Goal: Information Seeking & Learning: Find specific fact

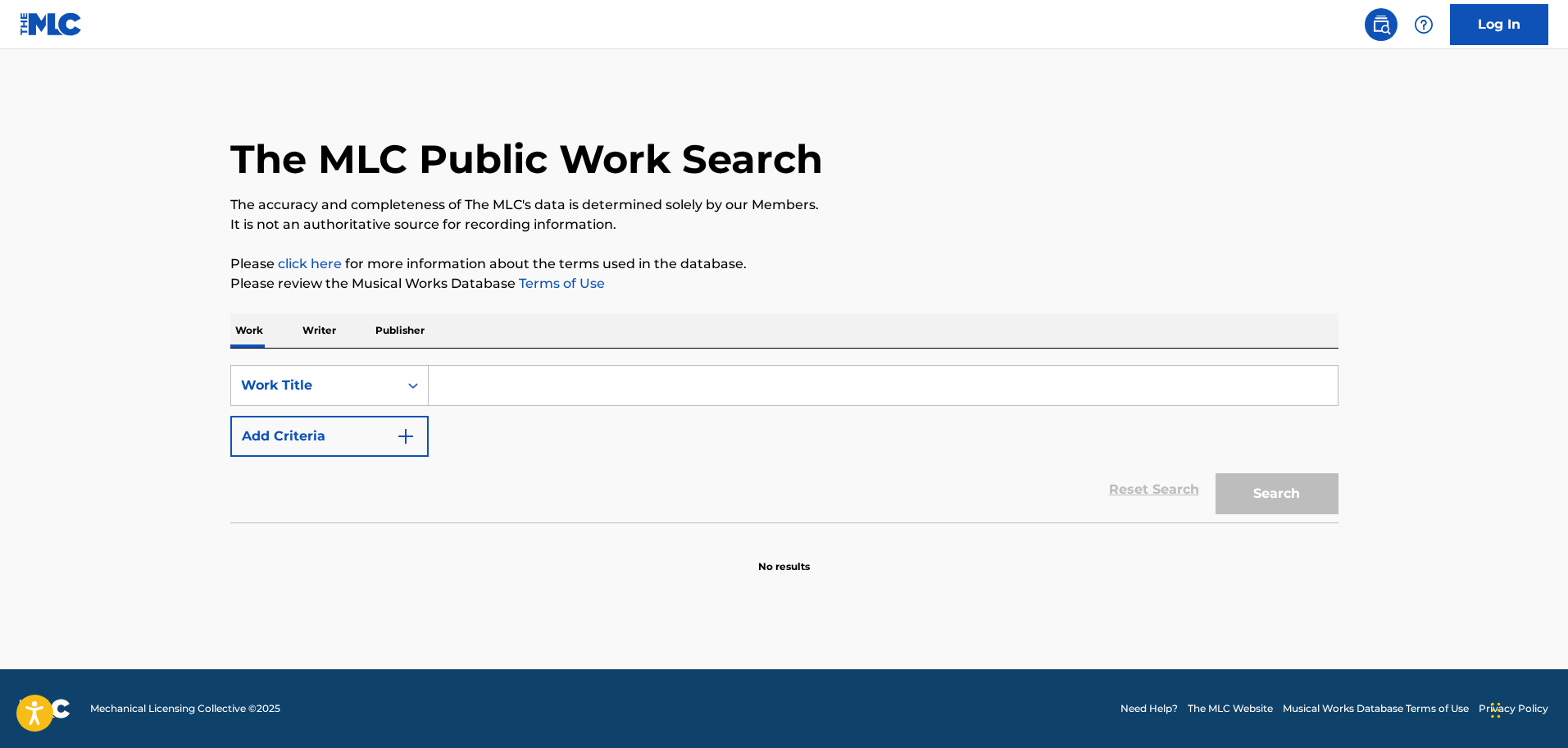
click at [468, 375] on input "Search Form" at bounding box center [883, 385] width 909 height 39
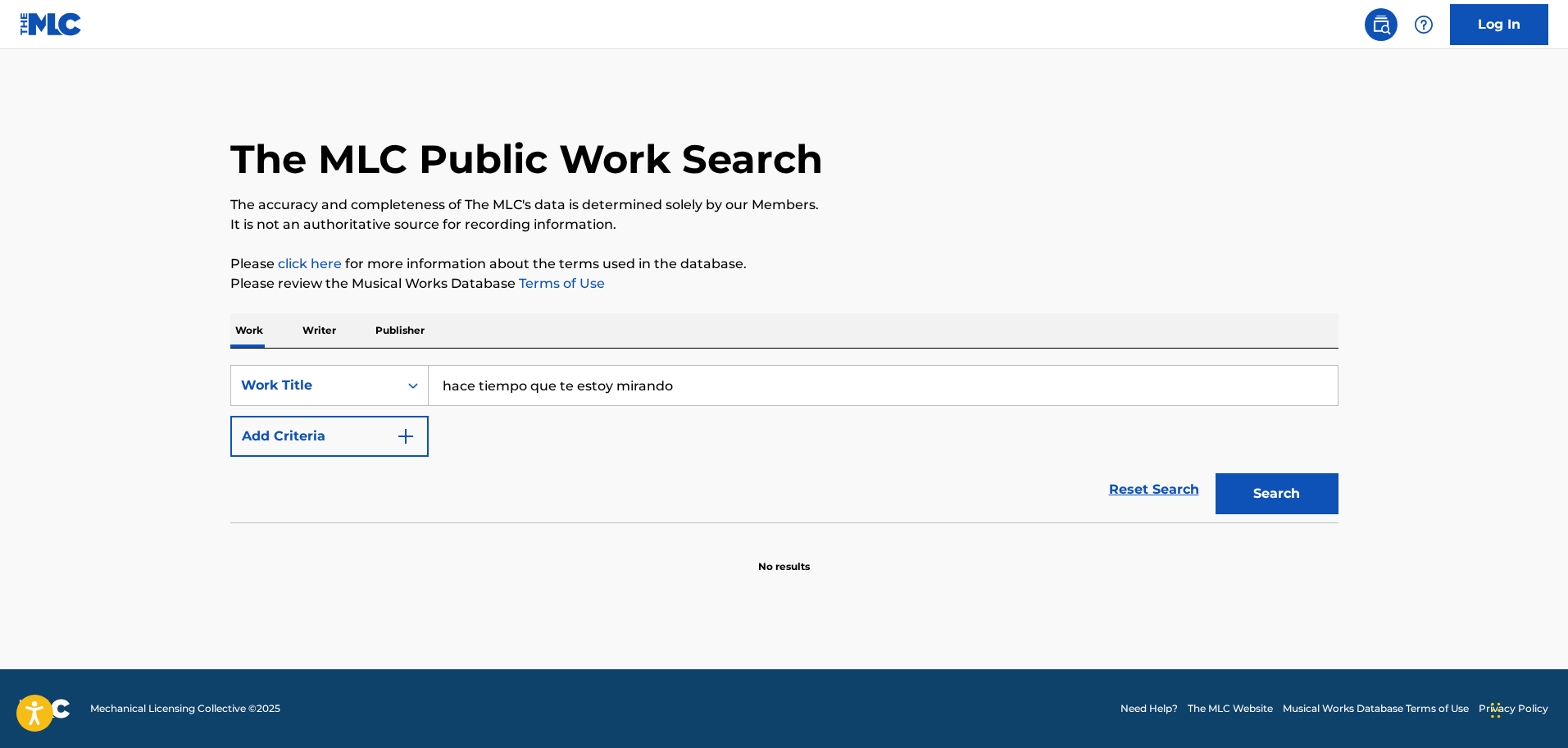
type input "hace tiempo que te estoy mirando"
click at [407, 443] on img "Search Form" at bounding box center [406, 436] width 20 height 20
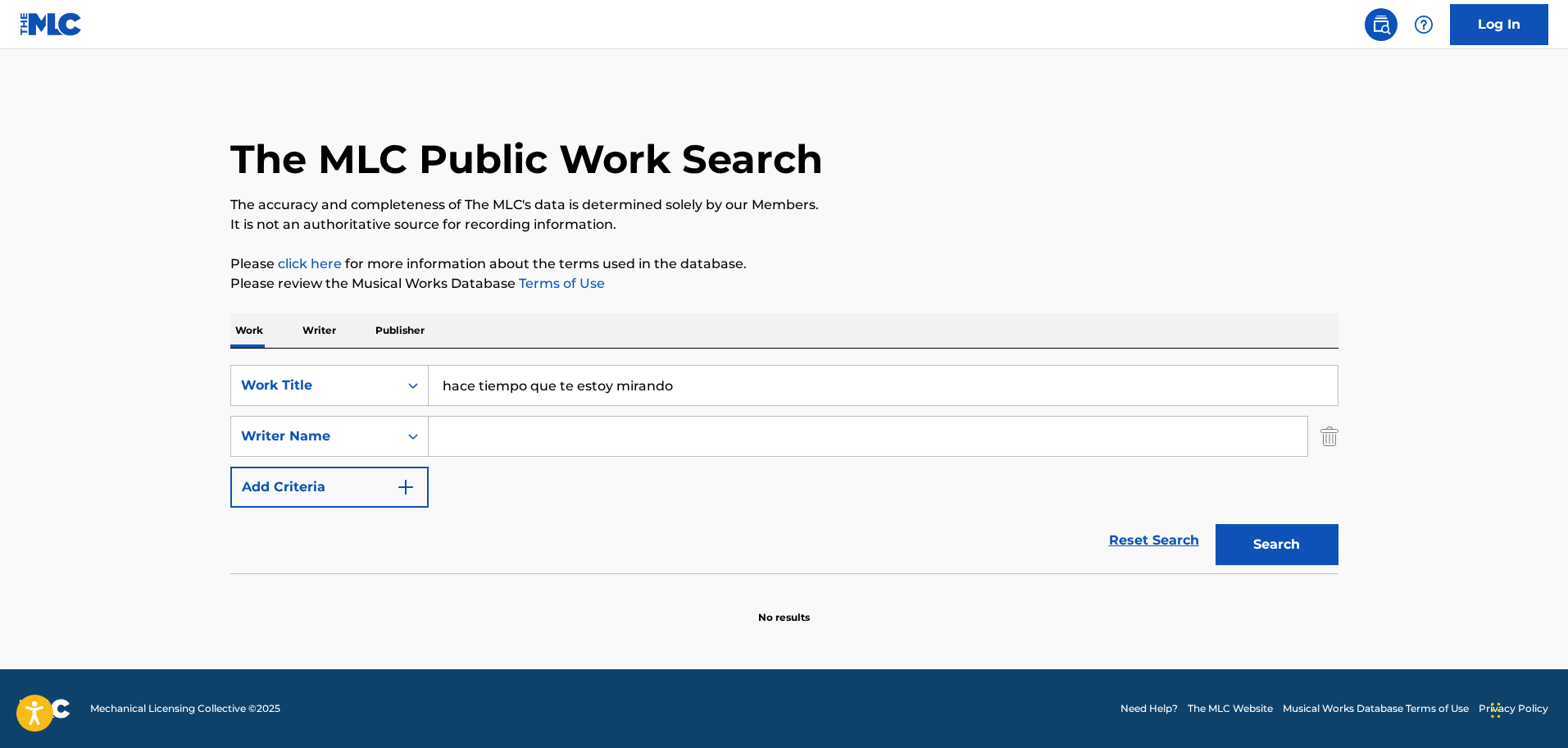
click at [467, 439] on input "Search Form" at bounding box center [868, 436] width 879 height 39
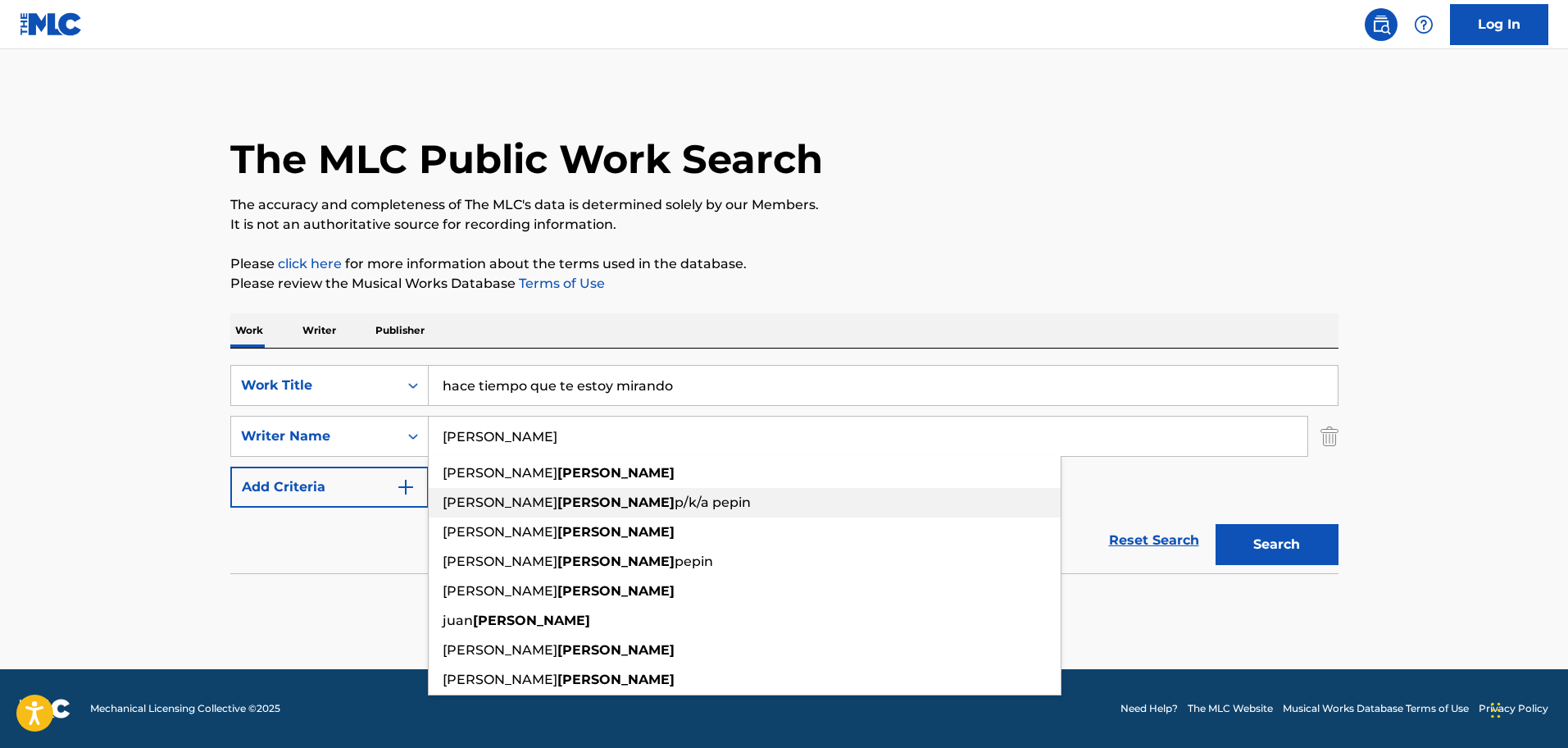
click at [521, 493] on div "[PERSON_NAME] p/k/a pepin" at bounding box center [745, 502] width 632 height 30
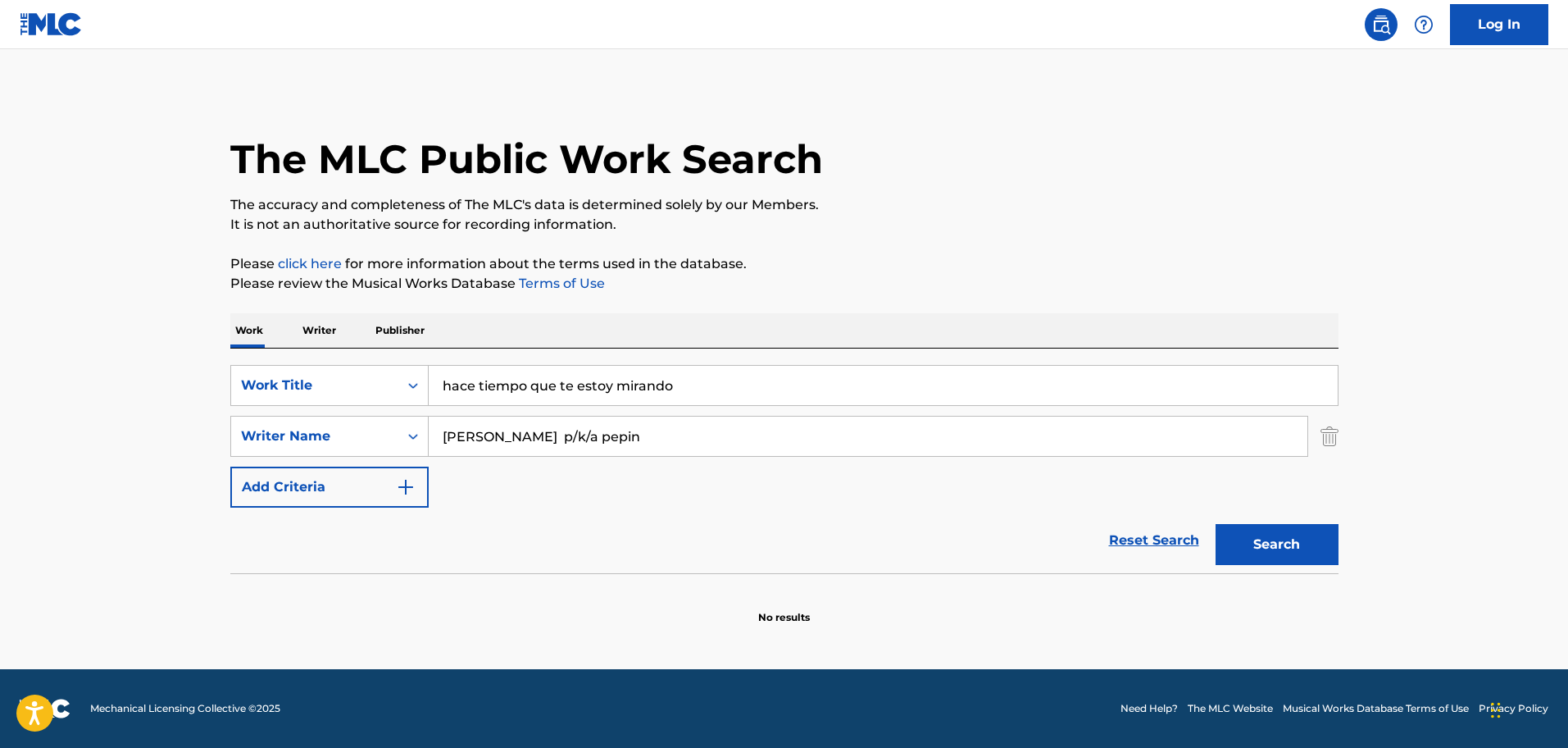
click at [1301, 543] on button "Search" at bounding box center [1277, 544] width 123 height 41
click at [677, 442] on input "[PERSON_NAME] p/k/a pepin" at bounding box center [868, 436] width 879 height 39
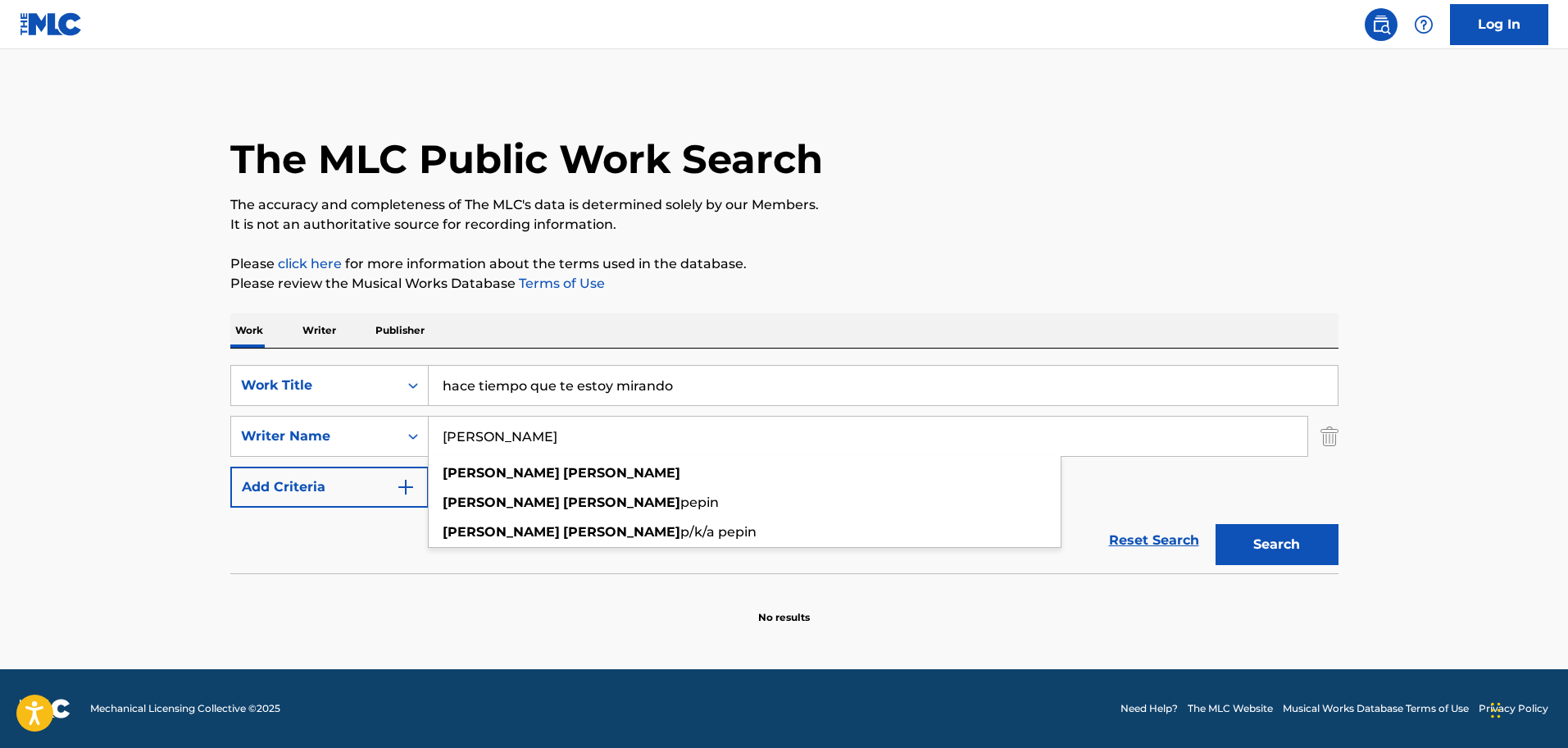
type input "[PERSON_NAME]"
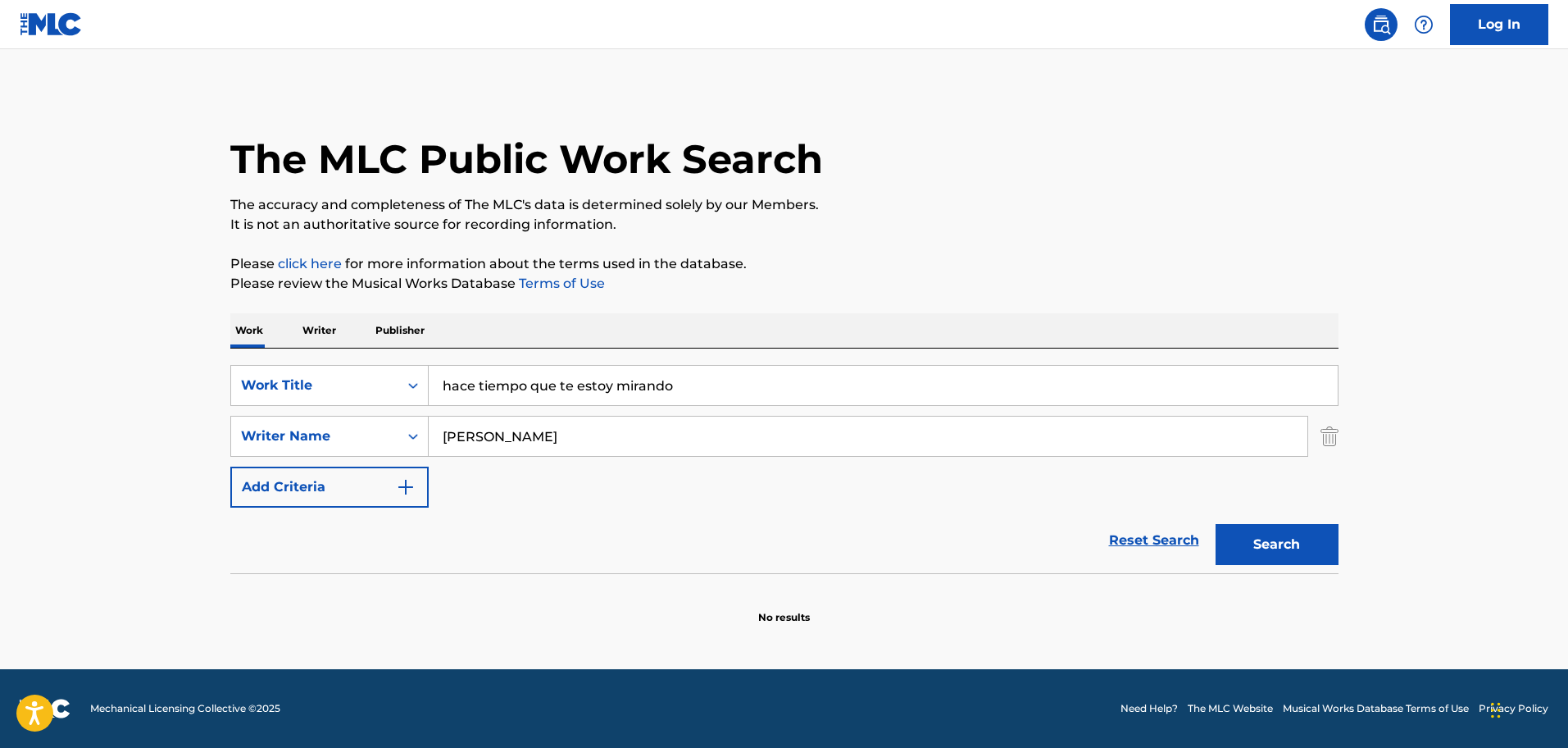
click at [1151, 302] on div "The MLC Public Work Search The accuracy and completeness of The MLC's data is d…" at bounding box center [785, 357] width 1148 height 535
click at [1266, 538] on button "Search" at bounding box center [1277, 544] width 123 height 41
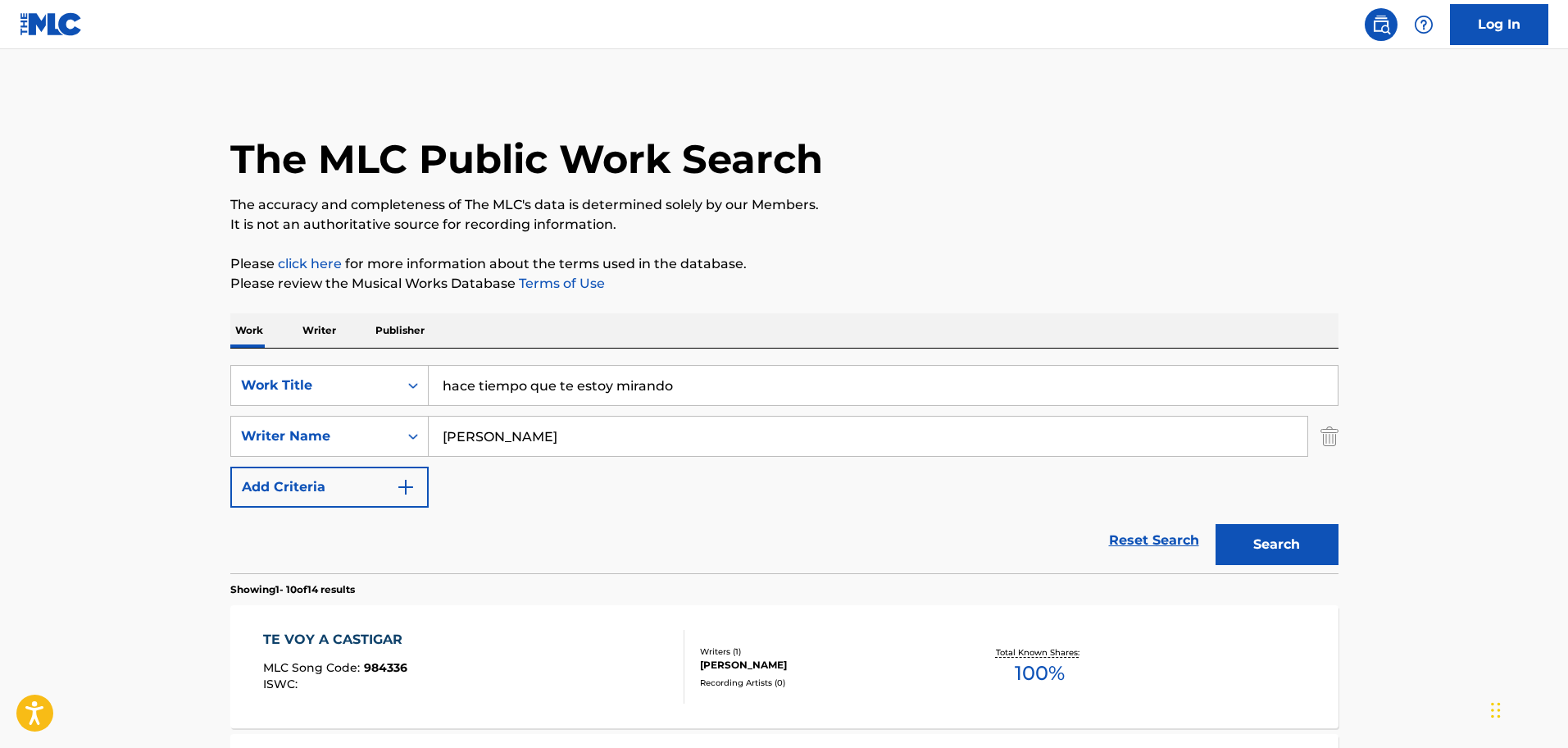
click at [701, 378] on input "hace tiempo que te estoy mirando" at bounding box center [883, 385] width 909 height 39
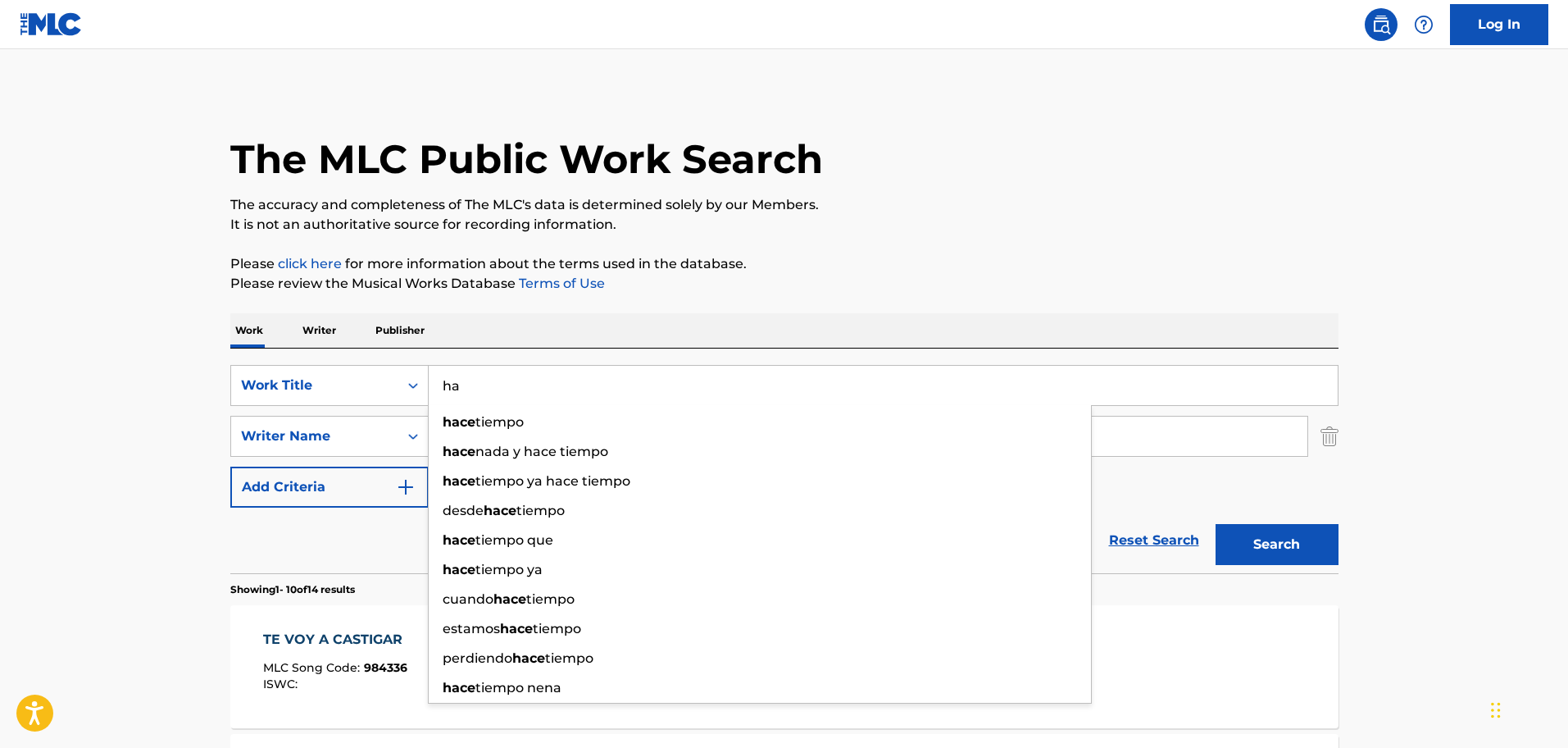
type input "h"
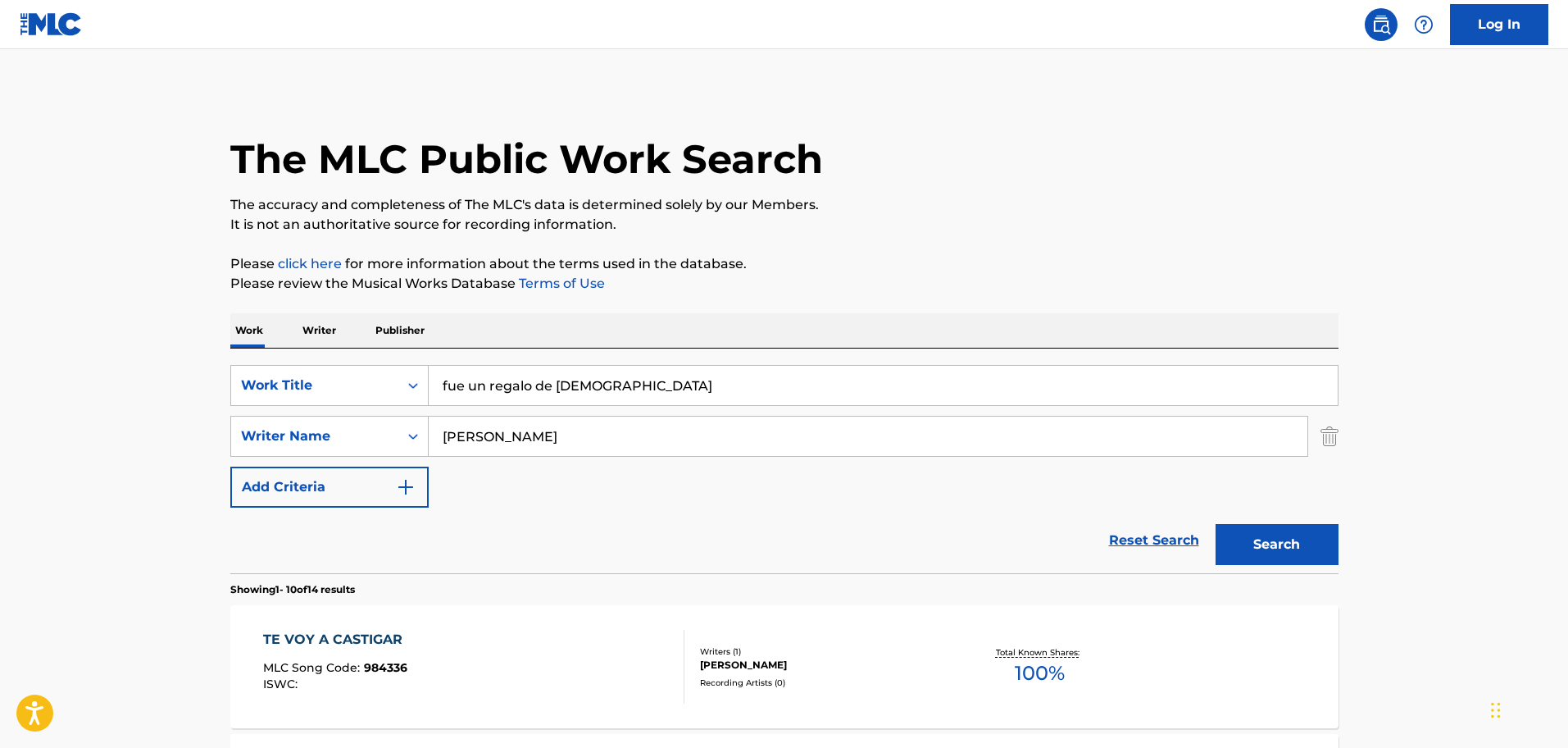
click at [1316, 549] on button "Search" at bounding box center [1277, 544] width 123 height 41
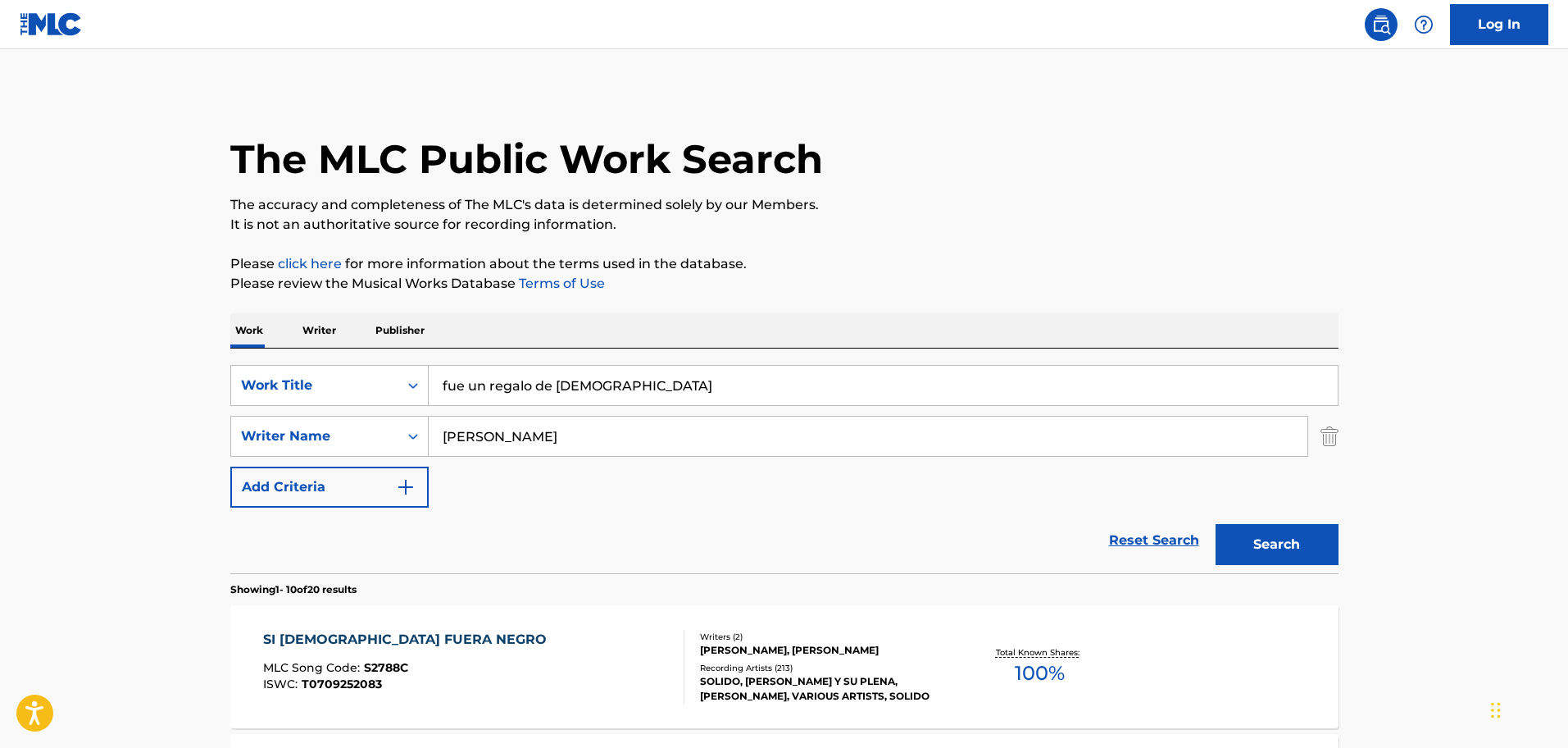
click at [645, 378] on input "fue un regalo de [DEMOGRAPHIC_DATA]" at bounding box center [883, 385] width 909 height 39
type input "f"
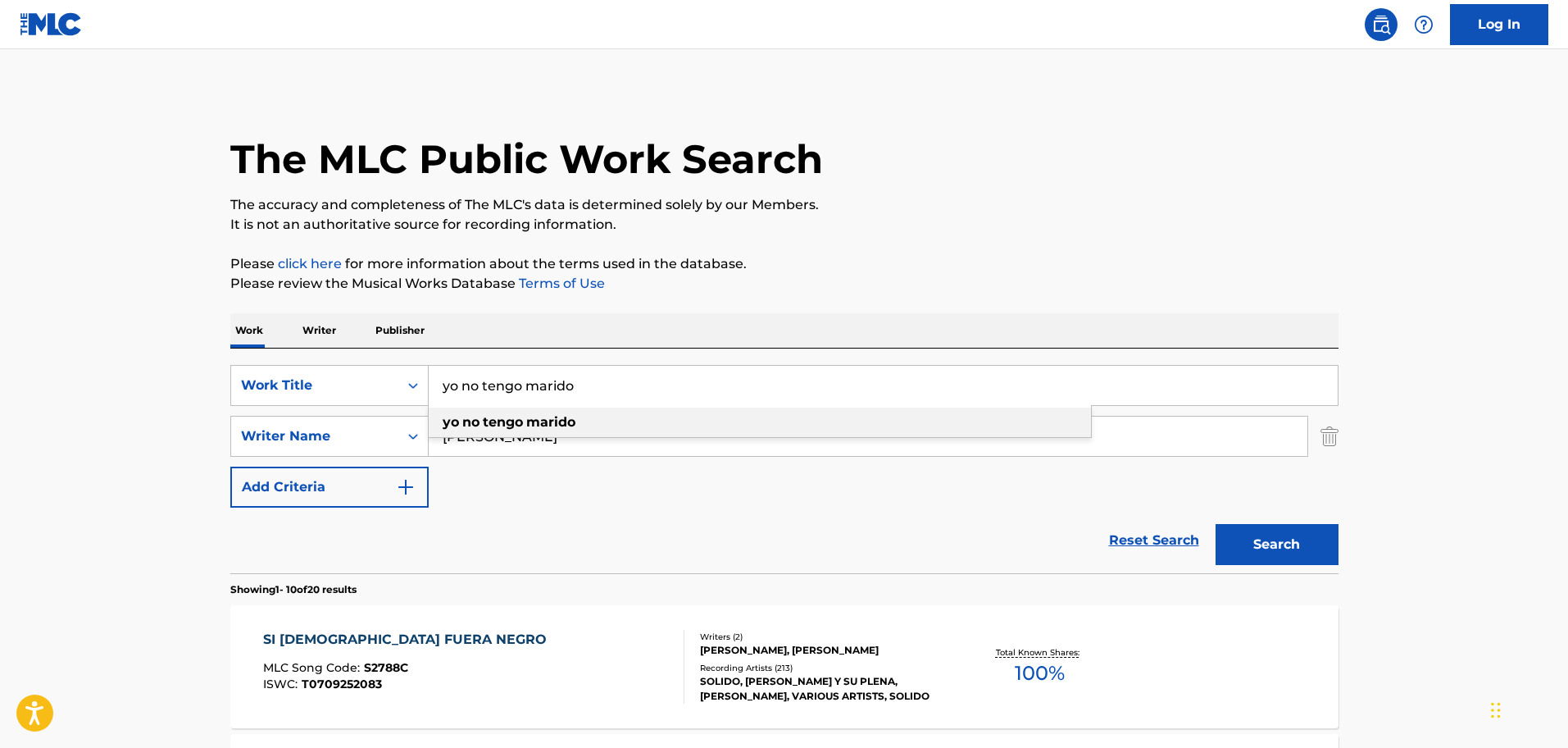
type input "yo no tengo marido"
click at [504, 416] on strong "tengo" at bounding box center [503, 422] width 40 height 15
click at [1247, 545] on button "Search" at bounding box center [1277, 544] width 123 height 41
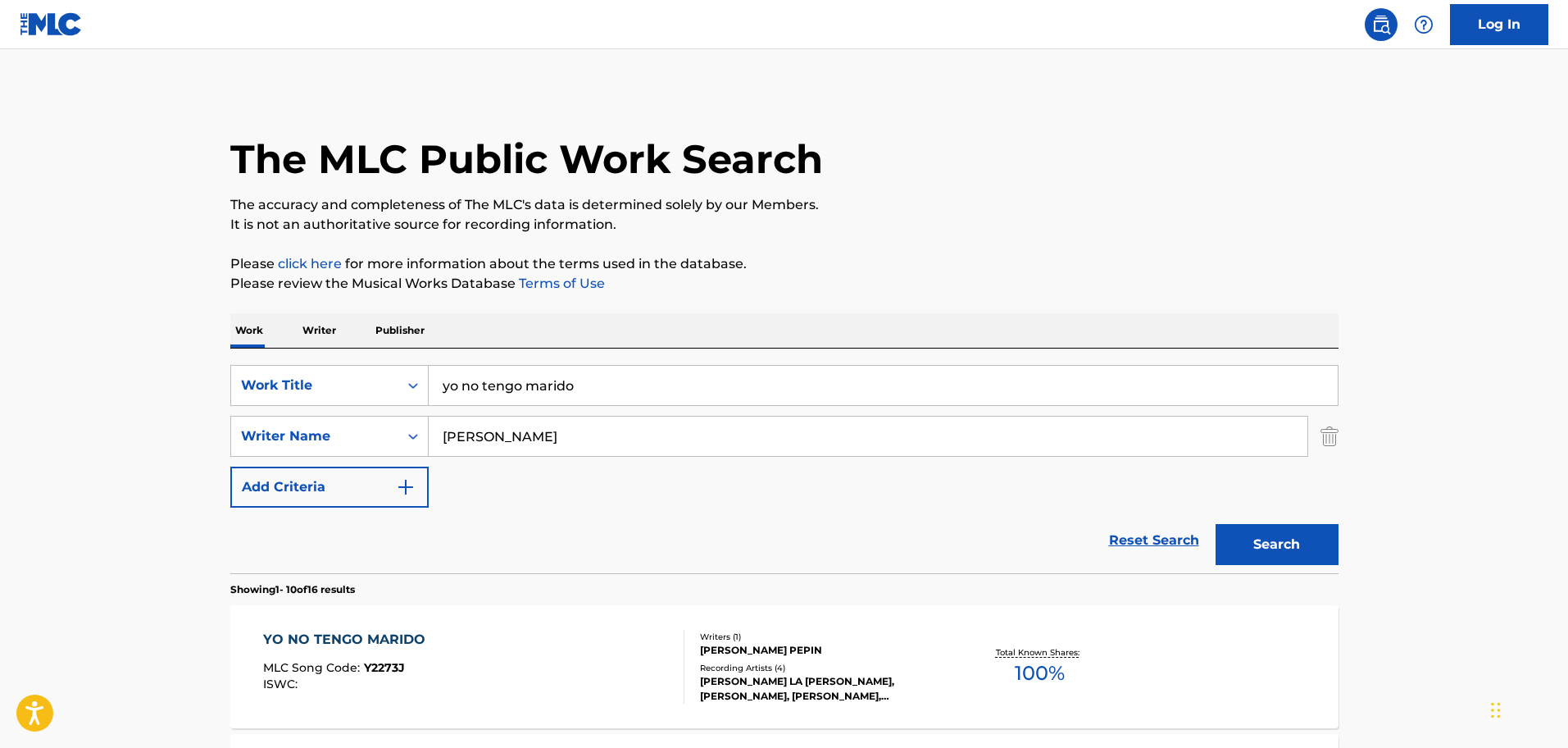
click at [380, 637] on div "YO NO TENGO MARIDO" at bounding box center [348, 639] width 171 height 20
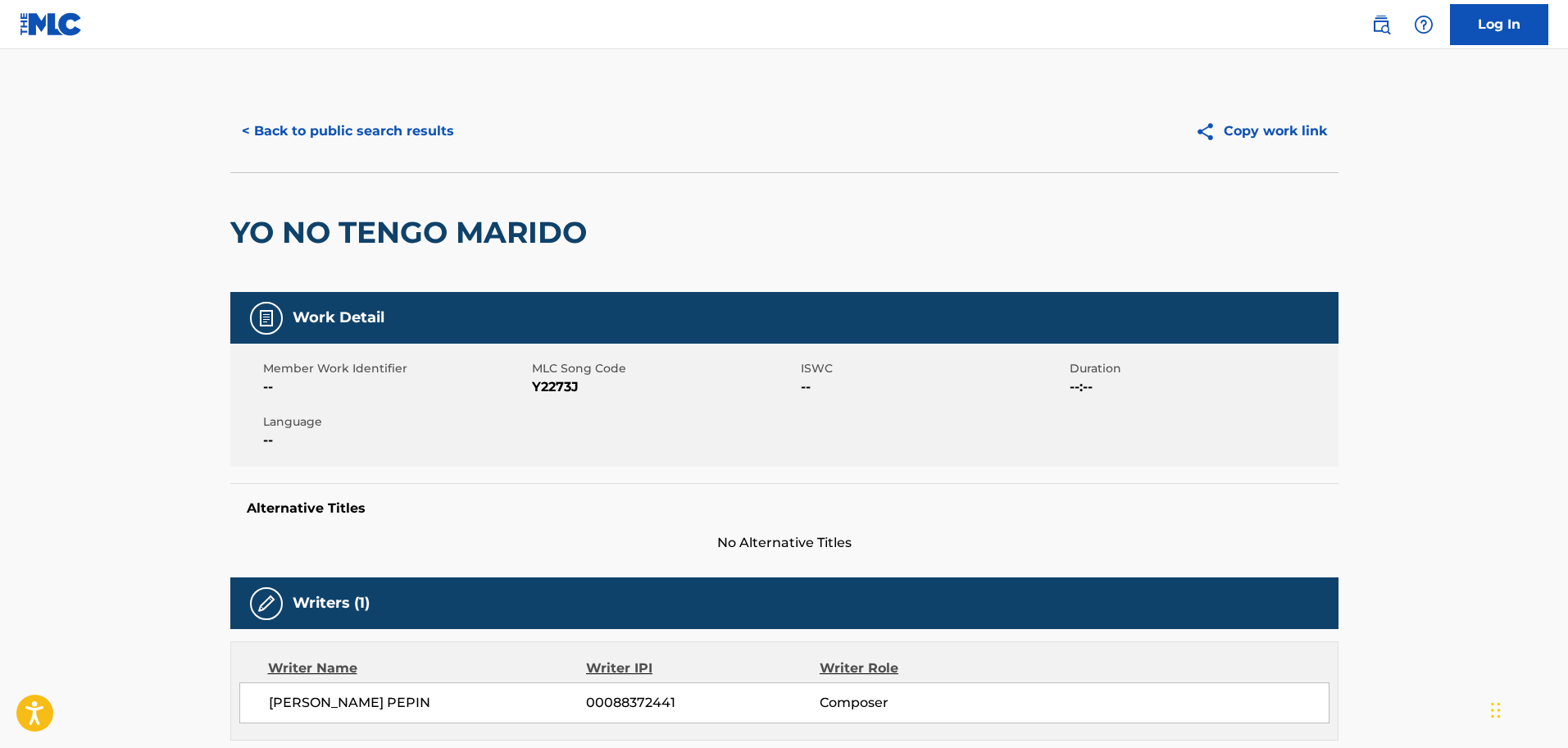
click at [409, 130] on button "< Back to public search results" at bounding box center [347, 131] width 235 height 41
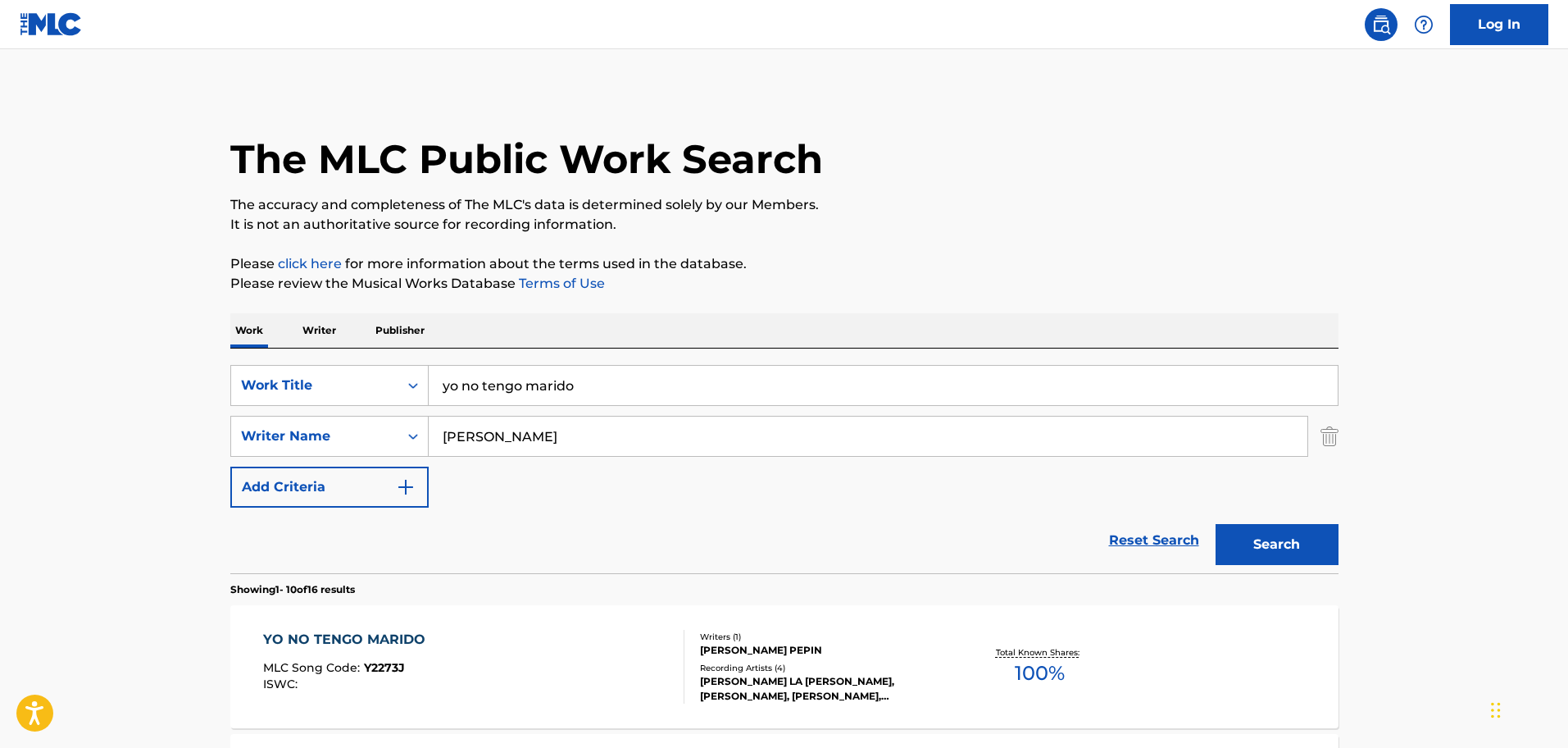
click at [582, 389] on input "yo no tengo marido" at bounding box center [883, 385] width 909 height 39
type input "y"
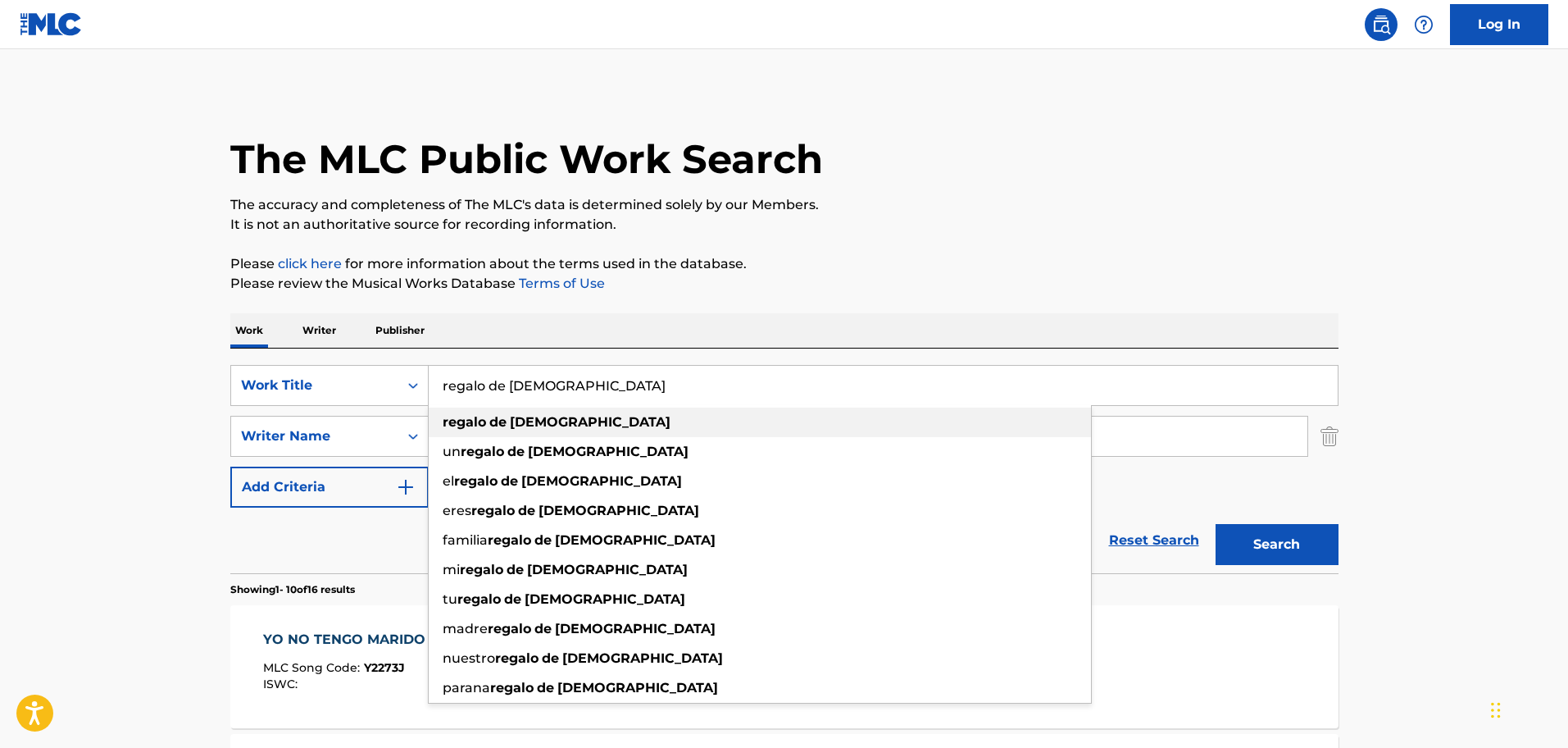
click at [498, 425] on strong "de" at bounding box center [498, 422] width 17 height 15
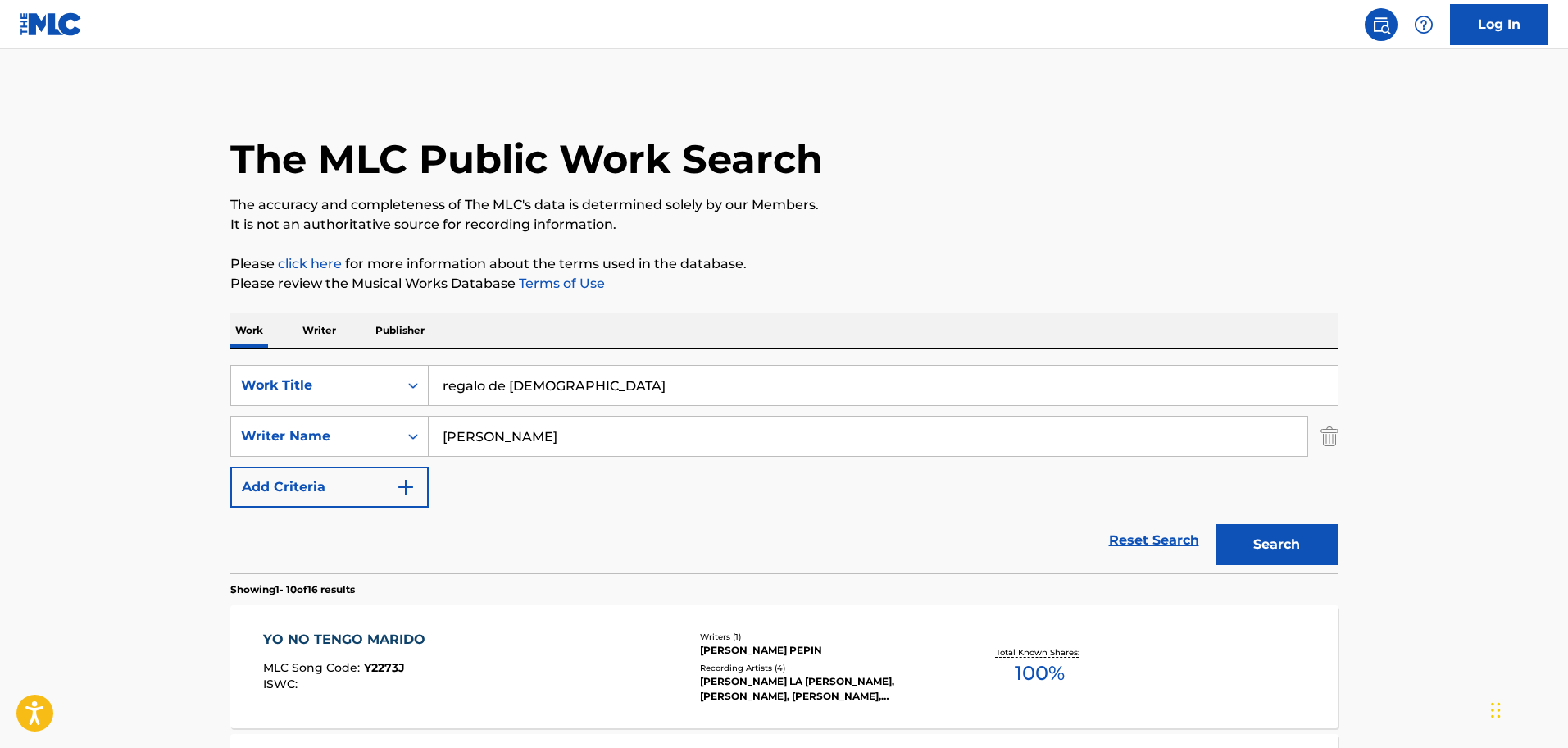
click at [1271, 548] on button "Search" at bounding box center [1277, 544] width 123 height 41
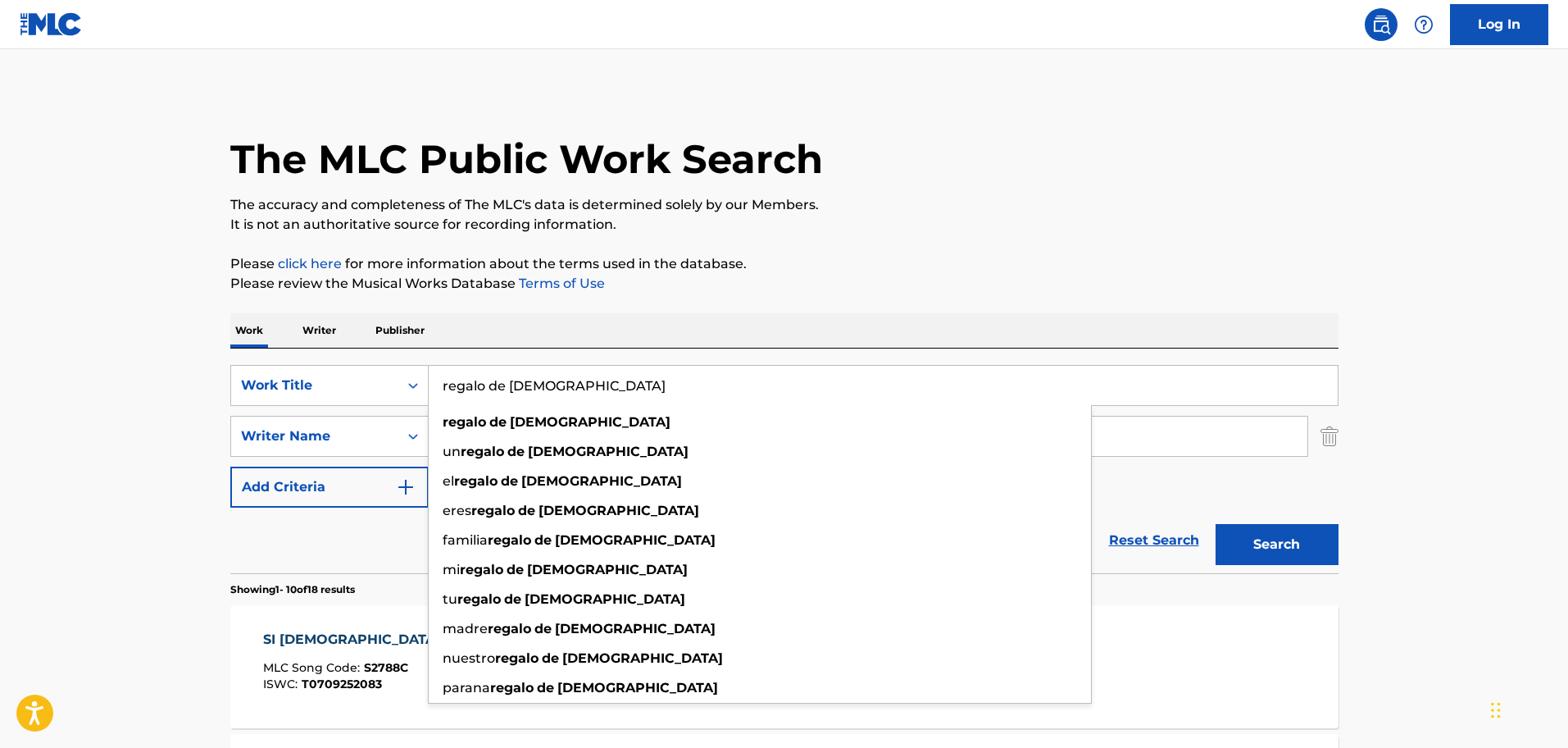
click at [561, 388] on input "regalo de [DEMOGRAPHIC_DATA]" at bounding box center [883, 385] width 909 height 39
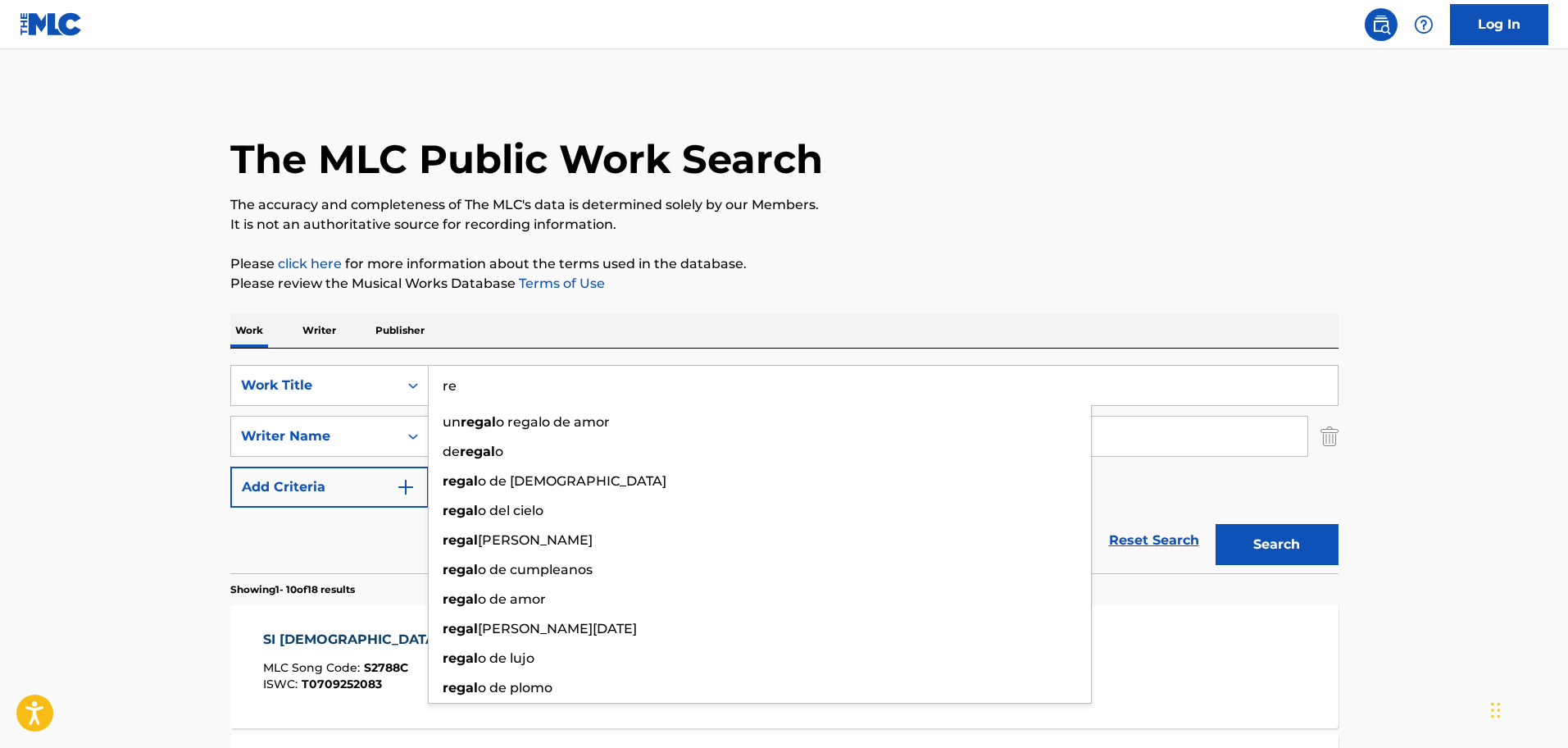
type input "r"
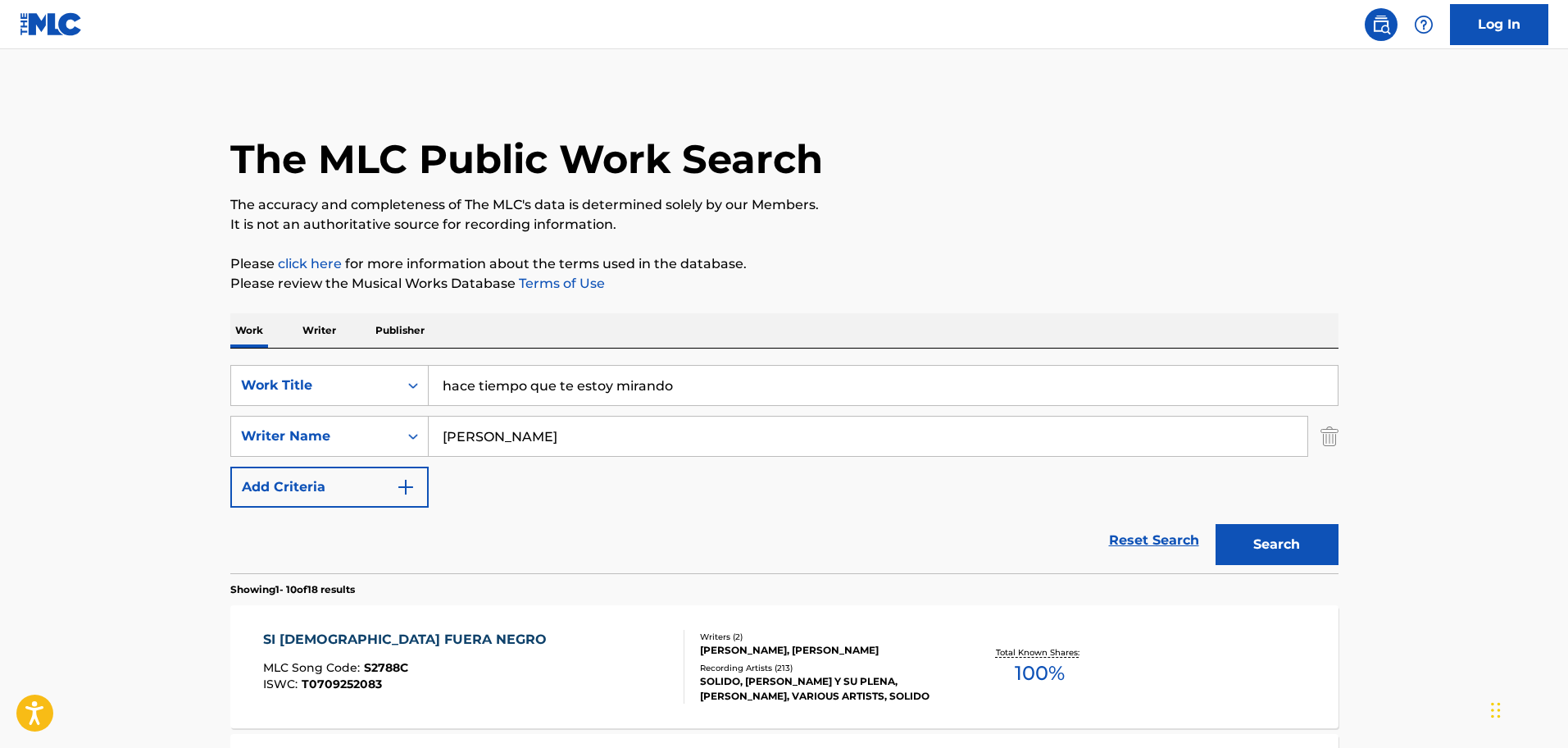
click at [1260, 541] on button "Search" at bounding box center [1277, 544] width 123 height 41
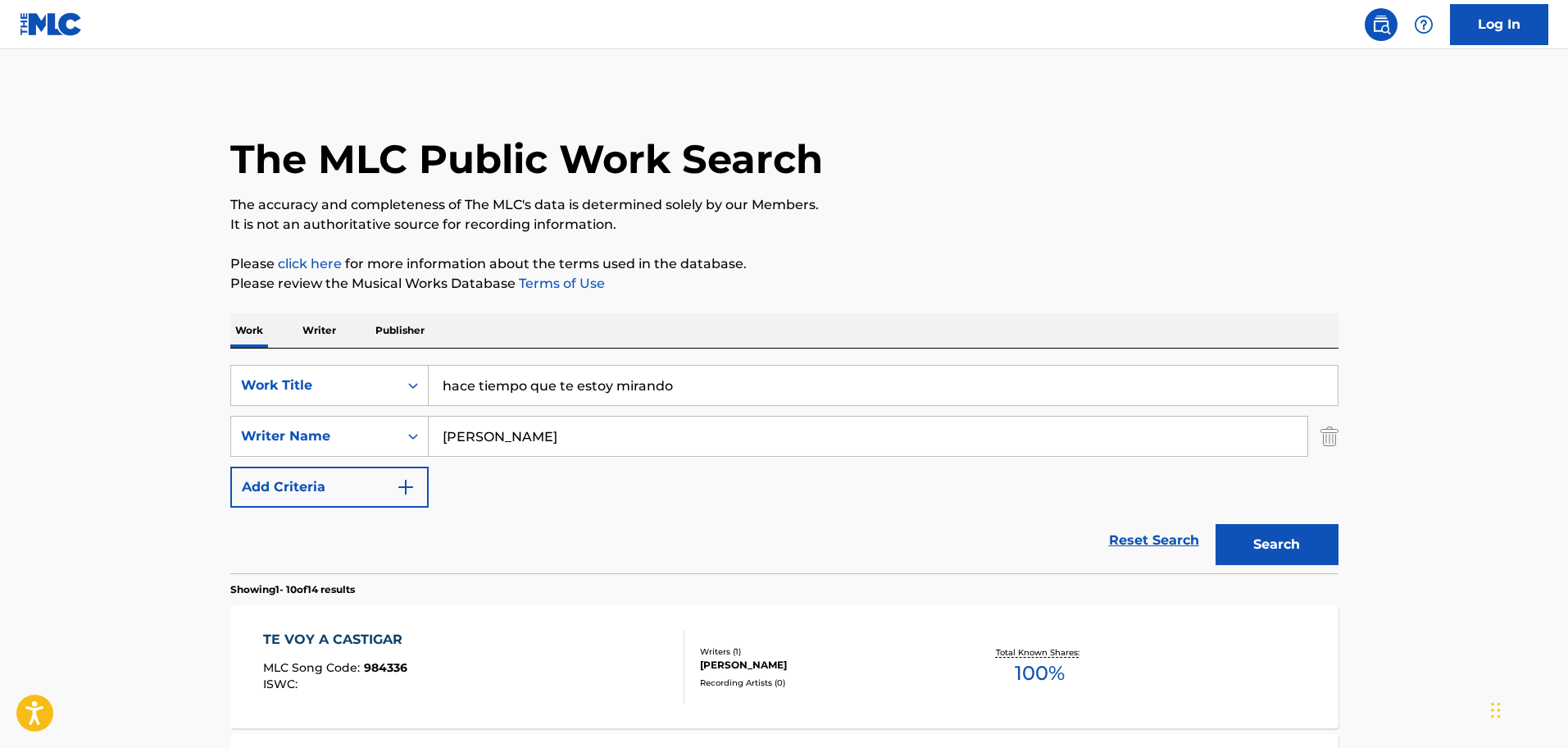
click at [696, 375] on input "hace tiempo que te estoy mirando" at bounding box center [883, 385] width 909 height 39
type input "h"
click at [1300, 555] on button "Search" at bounding box center [1277, 544] width 123 height 41
click at [638, 389] on input "ya no me duele el dolor" at bounding box center [883, 385] width 909 height 39
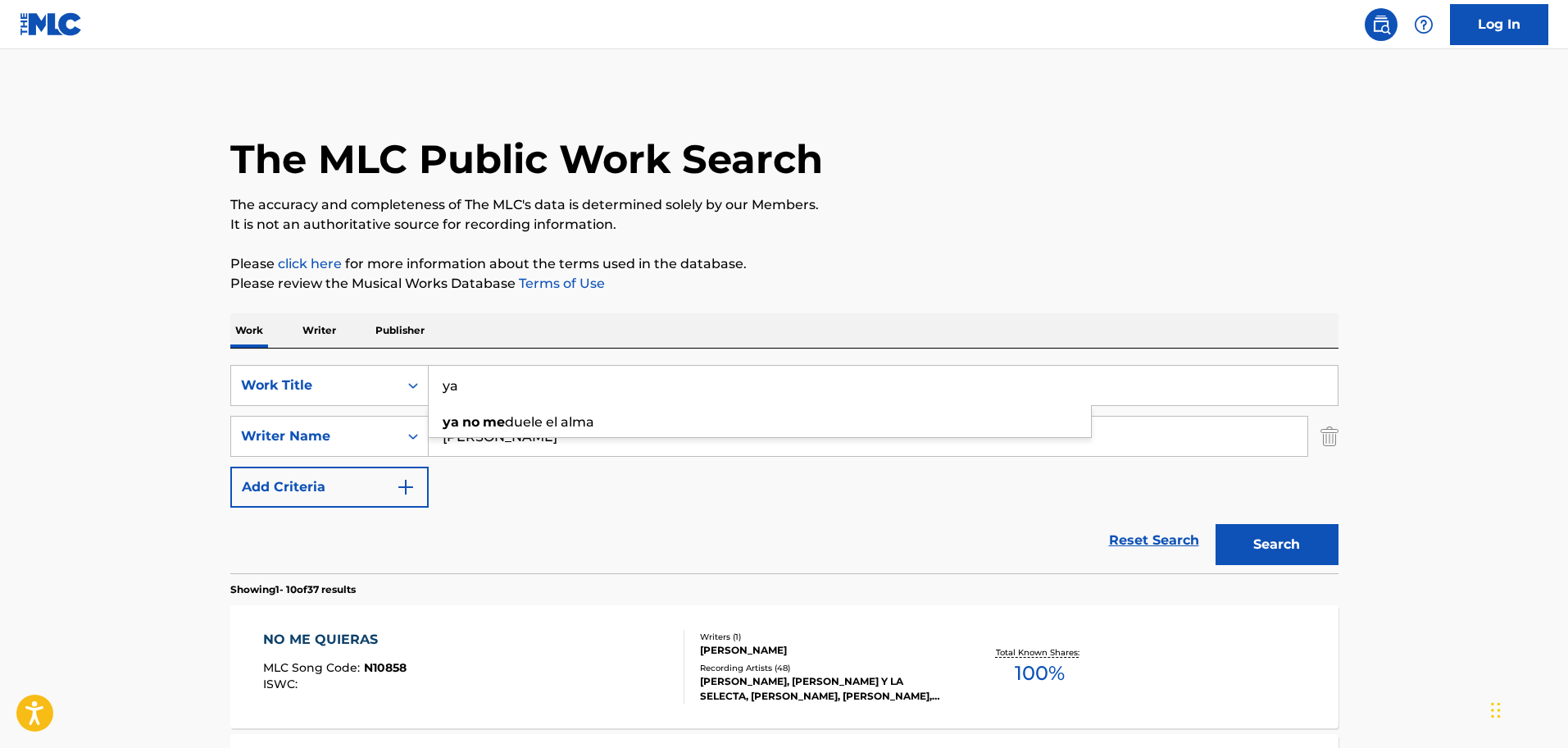
type input "y"
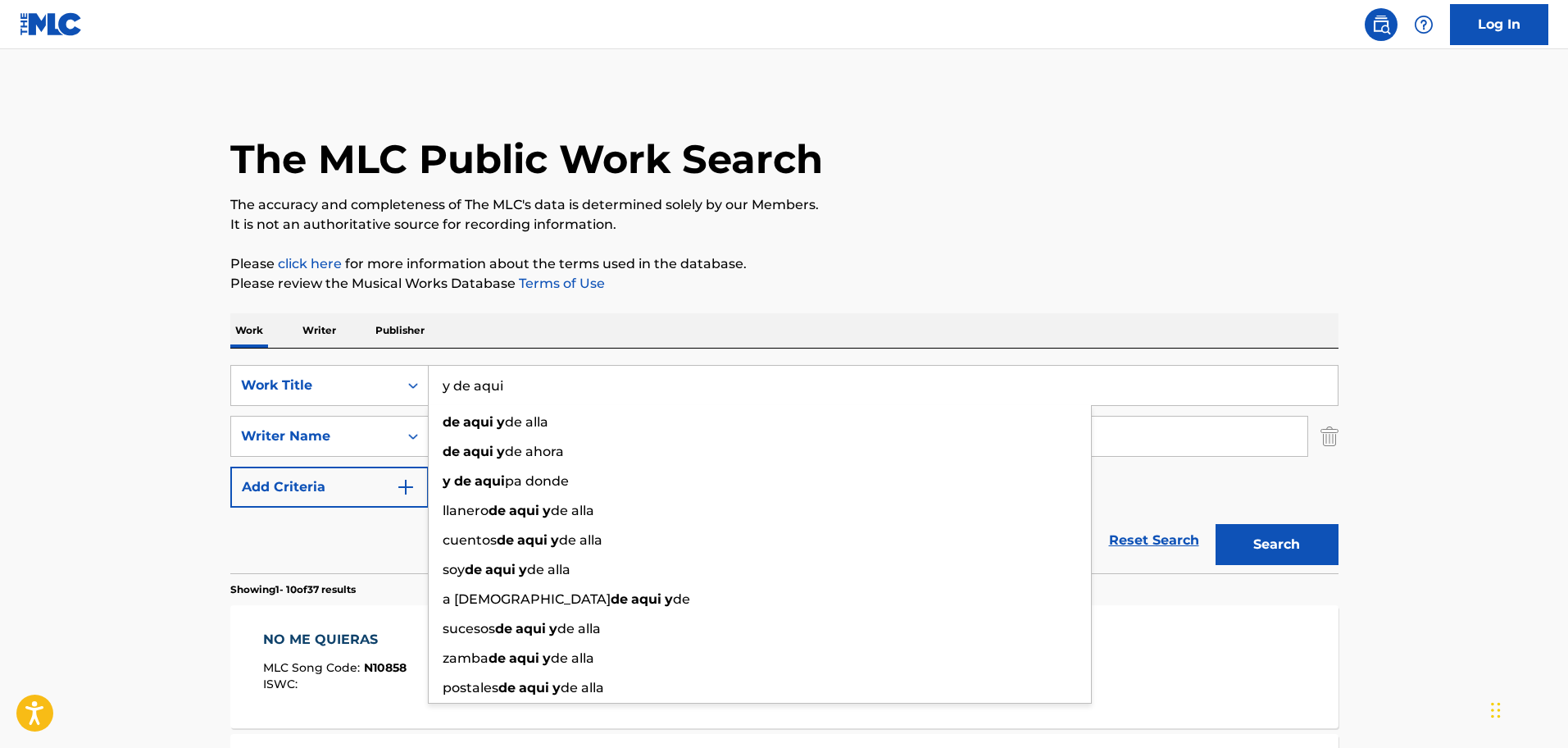
type input "y de aqui"
click at [879, 278] on p "Please review the Musical Works Database Terms of Use" at bounding box center [784, 283] width 1108 height 20
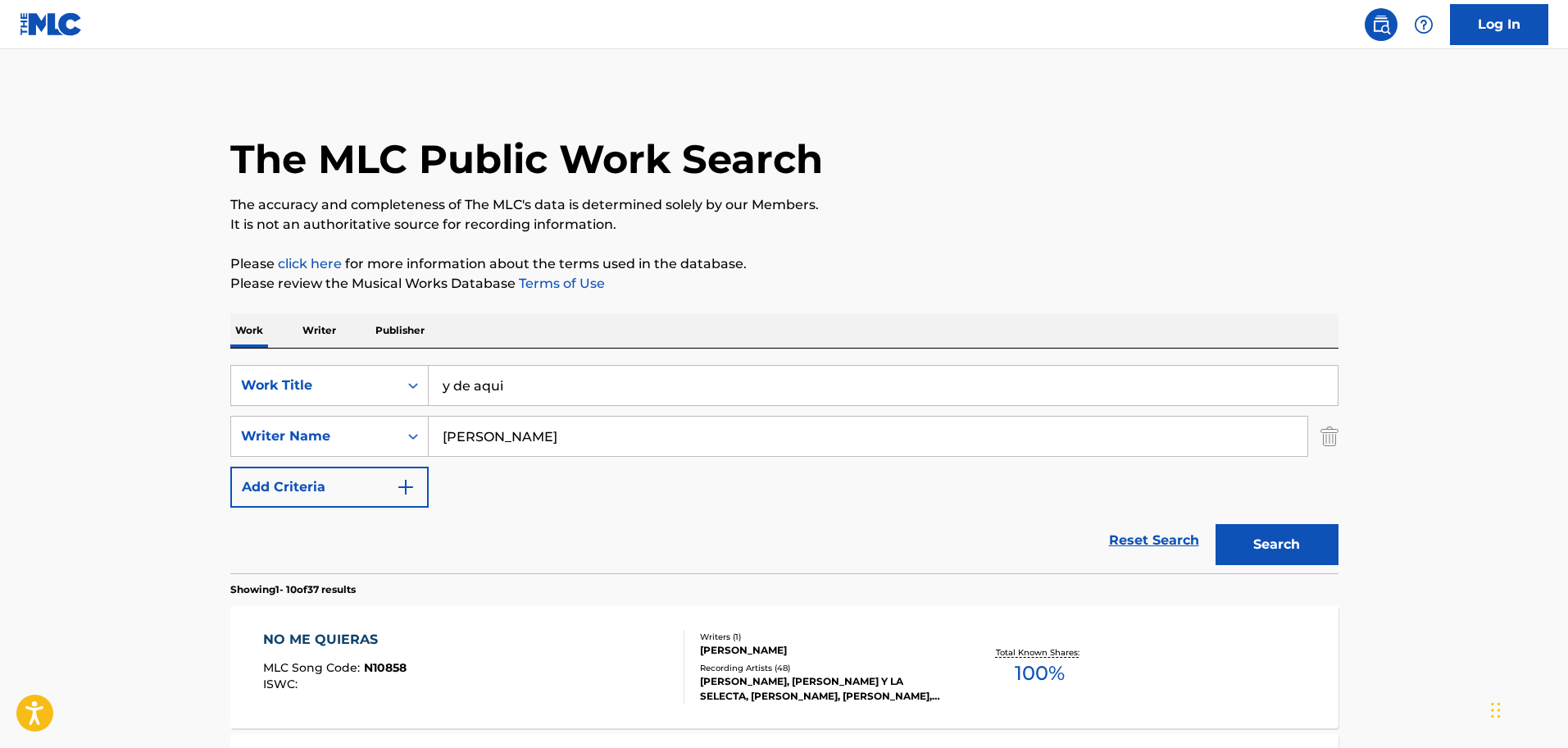
click at [1268, 541] on button "Search" at bounding box center [1277, 544] width 123 height 41
click at [338, 633] on div "ME VOY DE AQUI" at bounding box center [337, 639] width 149 height 20
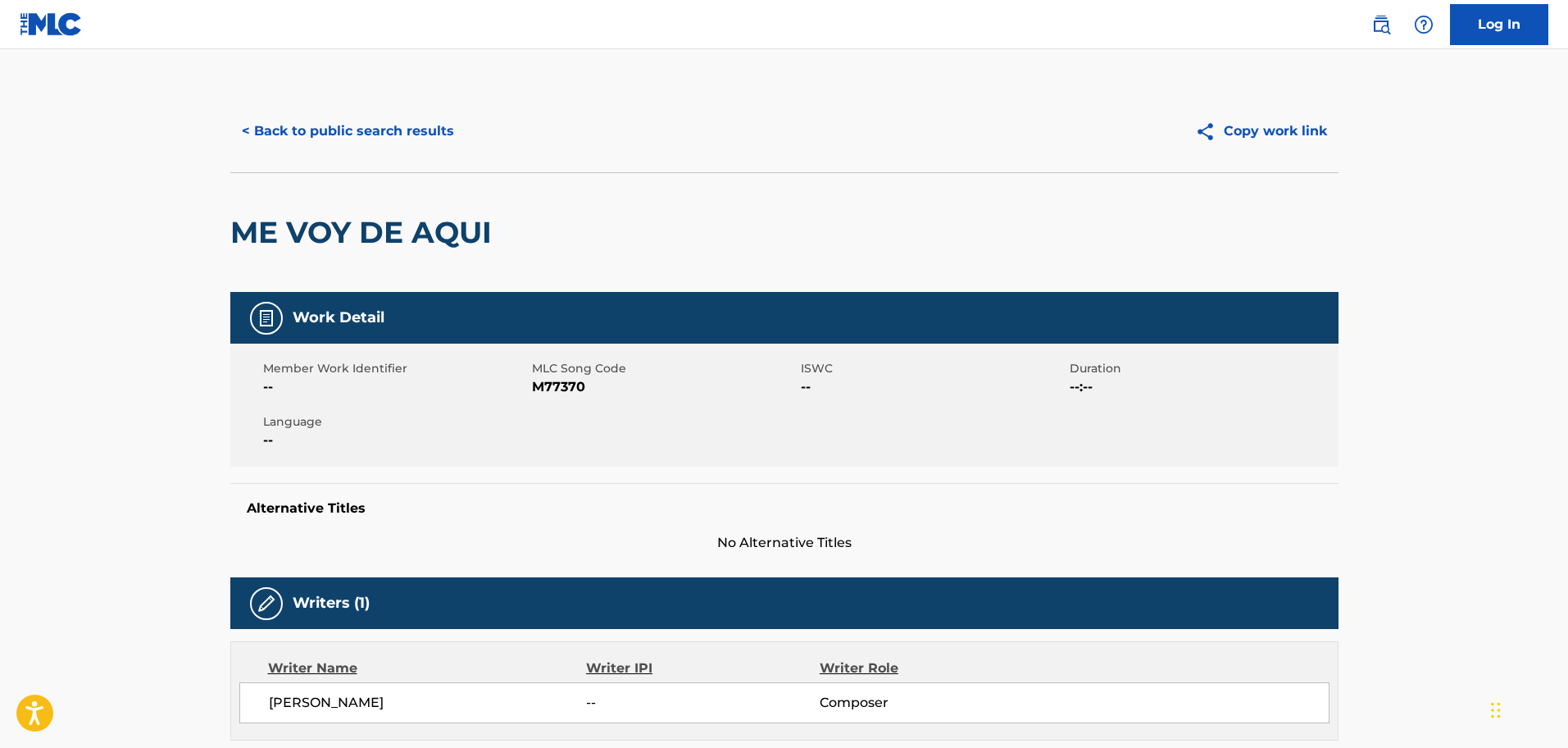
click at [404, 129] on button "< Back to public search results" at bounding box center [347, 131] width 235 height 41
